Goal: Information Seeking & Learning: Learn about a topic

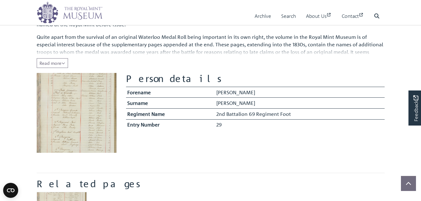
scroll to position [113, 0]
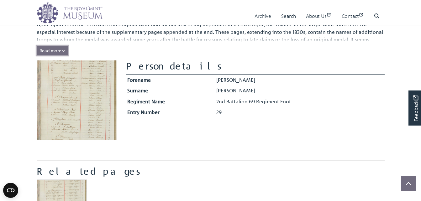
click at [54, 48] on span "Read more" at bounding box center [52, 51] width 26 height 6
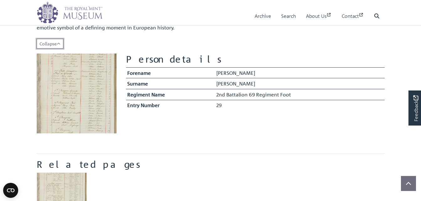
scroll to position [150, 0]
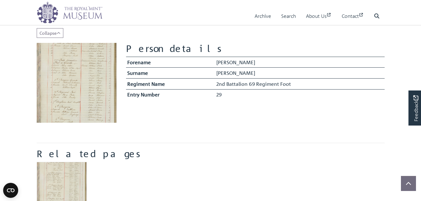
click at [77, 91] on img at bounding box center [77, 83] width 80 height 80
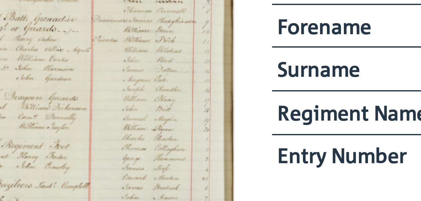
click at [77, 78] on img at bounding box center [77, 83] width 80 height 80
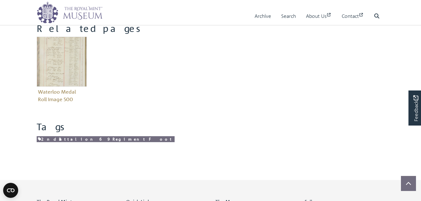
click at [151, 136] on div "2nd Battalion 69 Regiment Foot" at bounding box center [211, 139] width 348 height 8
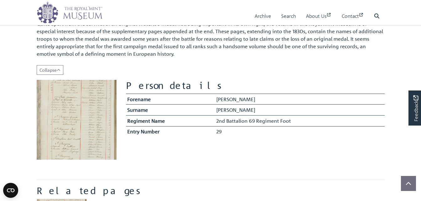
scroll to position [113, 0]
click at [68, 112] on img at bounding box center [77, 120] width 80 height 80
